Goal: Task Accomplishment & Management: Manage account settings

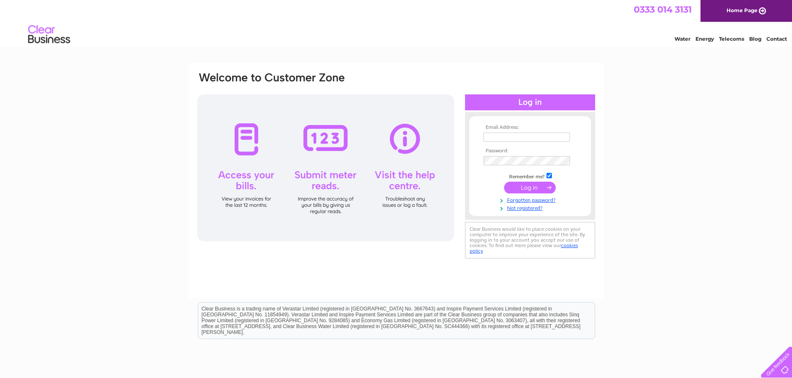
click at [489, 136] on input "text" at bounding box center [527, 137] width 86 height 9
type input "[PERSON_NAME][EMAIL_ADDRESS][DOMAIN_NAME]"
click at [504, 183] on input "submit" at bounding box center [530, 189] width 52 height 12
click at [420, 126] on div at bounding box center [325, 167] width 257 height 147
click at [492, 136] on input "text" at bounding box center [527, 138] width 87 height 10
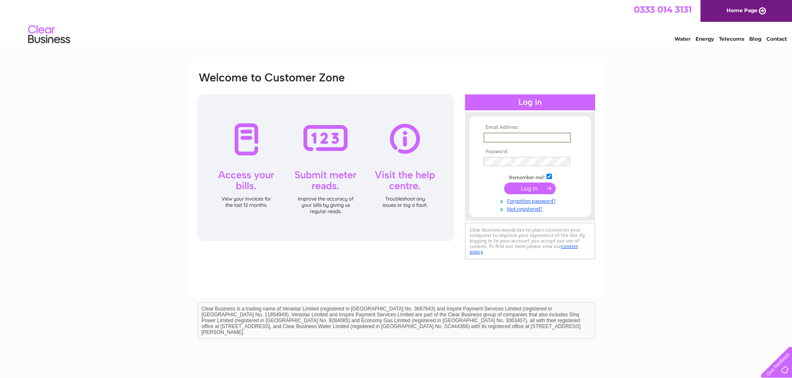
click at [497, 136] on input "text" at bounding box center [527, 138] width 87 height 10
type input "lovetheopticianglasgow@gmail.com"
click at [520, 189] on input "submit" at bounding box center [530, 188] width 52 height 12
click at [531, 189] on input "submit" at bounding box center [530, 188] width 52 height 12
click at [494, 139] on input "text" at bounding box center [527, 137] width 86 height 9
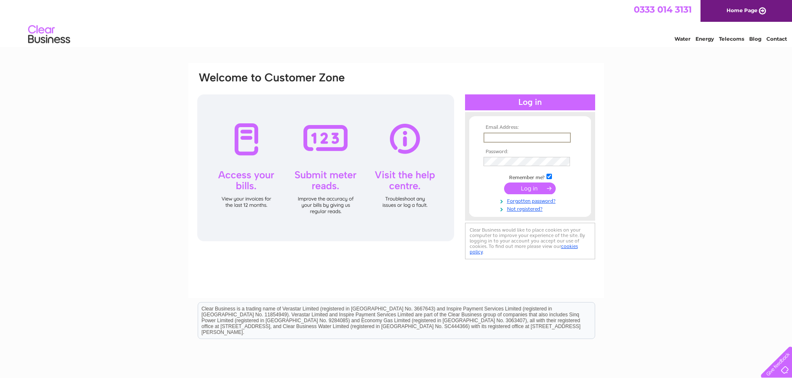
type input "[PERSON_NAME][EMAIL_ADDRESS][DOMAIN_NAME]"
click at [521, 186] on input "submit" at bounding box center [530, 189] width 52 height 12
